Goal: Contribute content: Contribute content

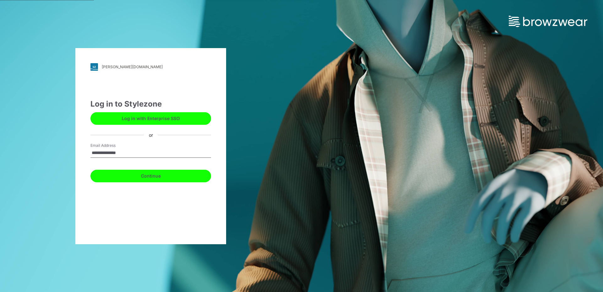
click at [133, 176] on button "Continue" at bounding box center [150, 176] width 121 height 13
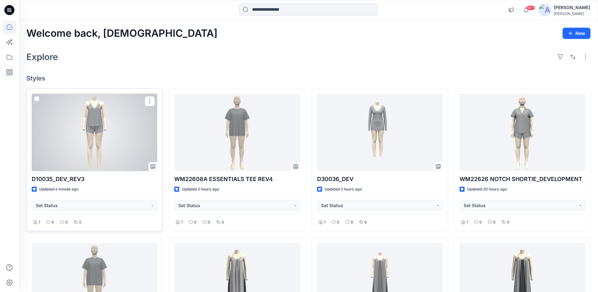
click at [97, 122] on div at bounding box center [95, 133] width 126 height 78
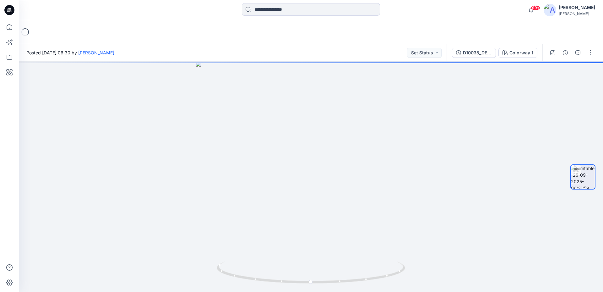
click at [11, 11] on icon at bounding box center [10, 11] width 2 height 0
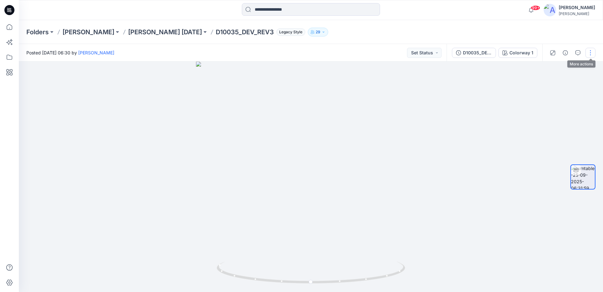
click at [593, 56] on button "button" at bounding box center [590, 53] width 10 height 10
click at [556, 68] on button "Edit" at bounding box center [564, 68] width 58 height 12
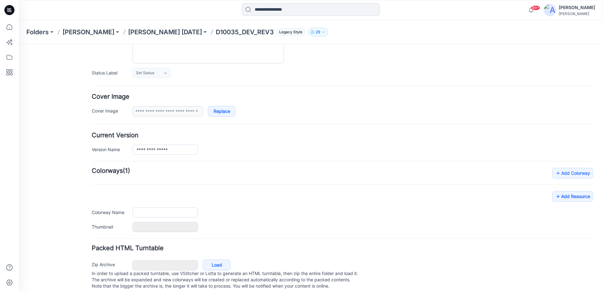
scroll to position [84, 0]
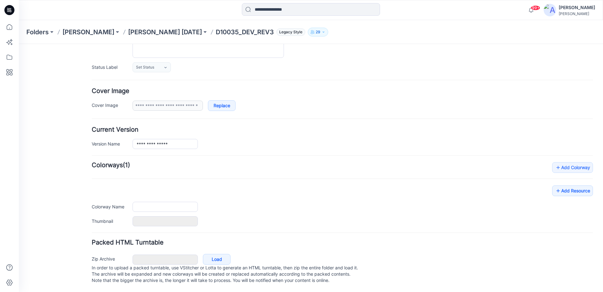
type input "**********"
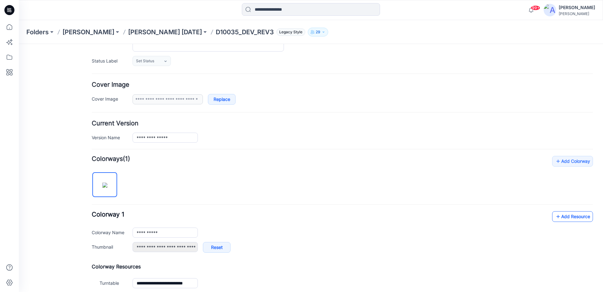
click at [559, 218] on link "Add Resource" at bounding box center [572, 216] width 41 height 11
click at [580, 217] on link "Add Resource" at bounding box center [572, 216] width 41 height 11
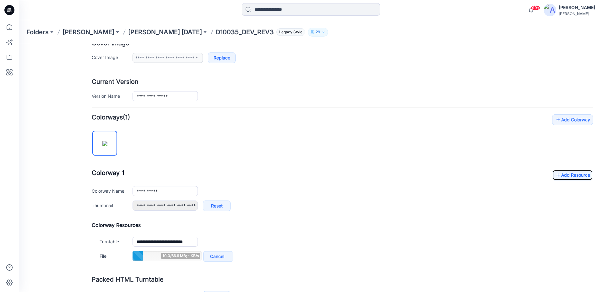
scroll to position [169, 0]
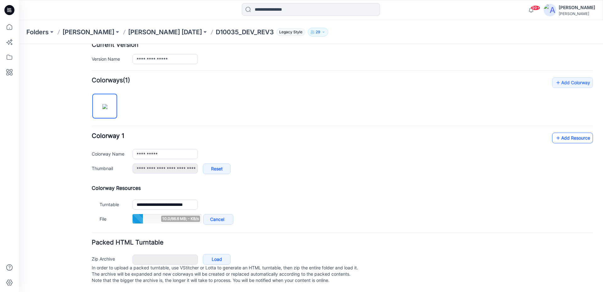
click at [570, 133] on link "Add Resource" at bounding box center [572, 138] width 41 height 11
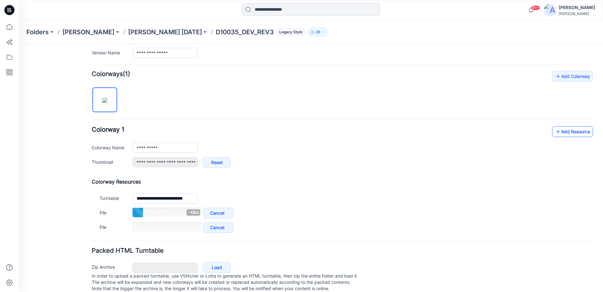
click at [564, 133] on link "Add Resource" at bounding box center [572, 131] width 41 height 11
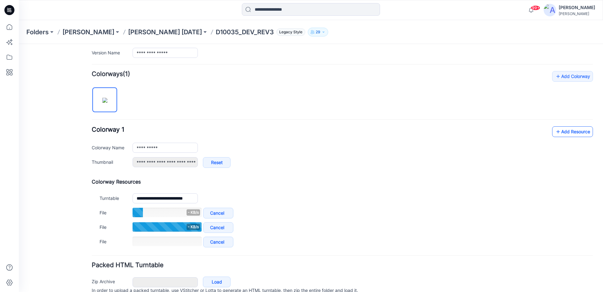
click at [560, 132] on link "Add Resource" at bounding box center [572, 131] width 41 height 11
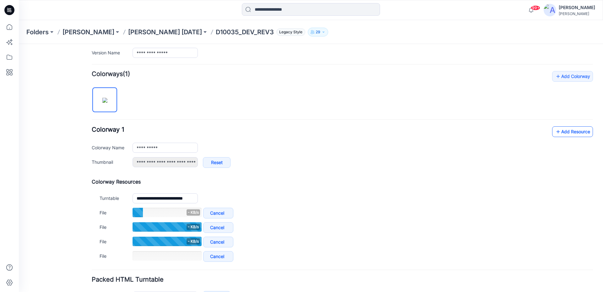
click at [555, 127] on icon at bounding box center [558, 132] width 6 height 10
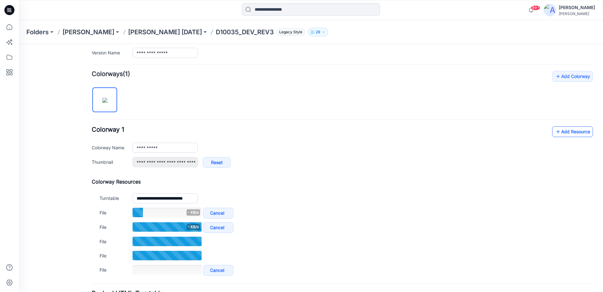
click at [555, 129] on icon at bounding box center [558, 132] width 6 height 10
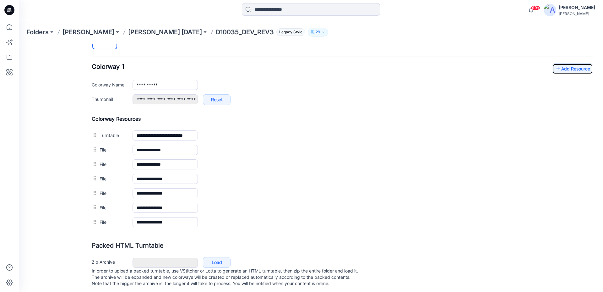
scroll to position [0, 0]
